Goal: Task Accomplishment & Management: Complete application form

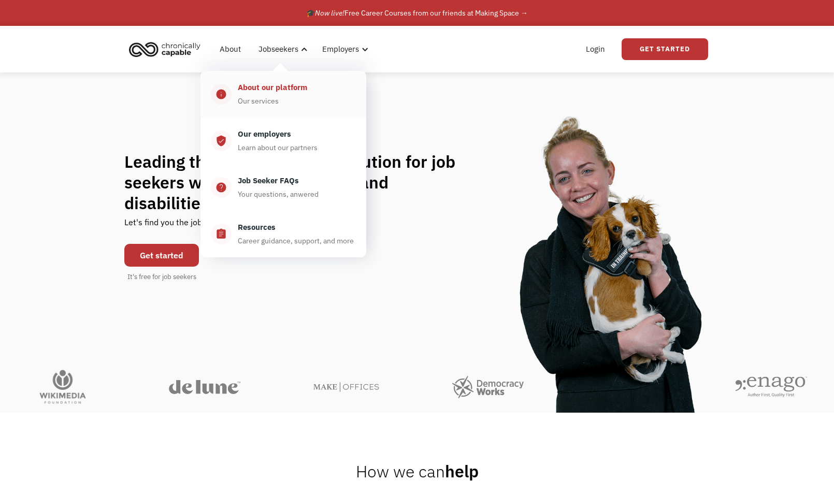
click at [312, 97] on div "About our platform Our services" at bounding box center [293, 94] width 124 height 26
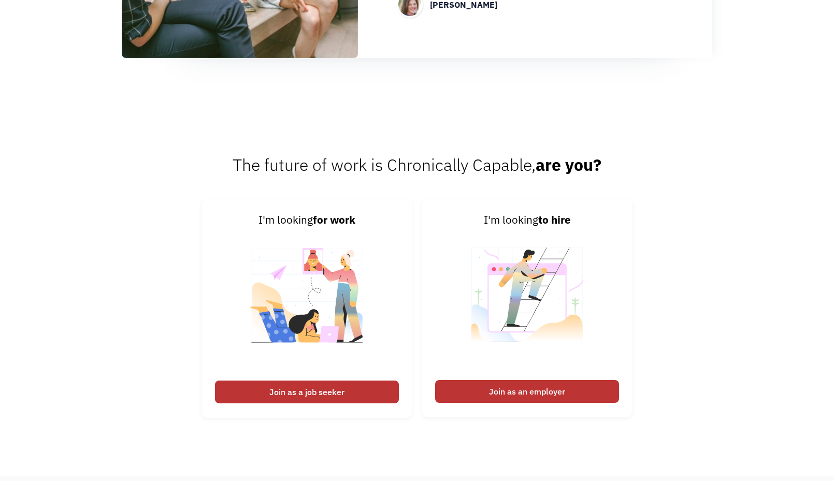
scroll to position [1255, 0]
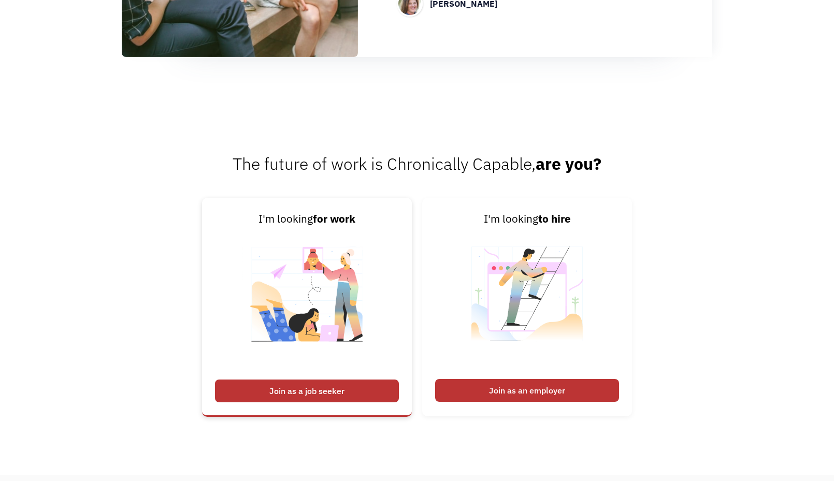
click at [262, 382] on div "Join as a job seeker" at bounding box center [307, 391] width 184 height 23
click at [267, 390] on div "Join as a job seeker" at bounding box center [307, 391] width 184 height 23
